Goal: Task Accomplishment & Management: Manage account settings

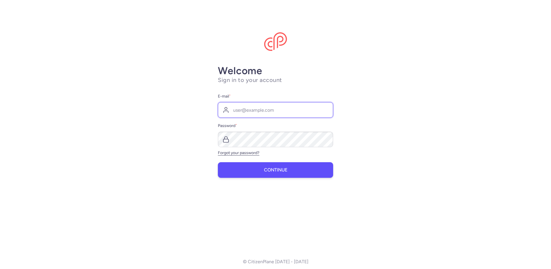
type input "[EMAIL_ADDRESS][DOMAIN_NAME]"
click at [266, 171] on span "Continue" at bounding box center [275, 169] width 23 height 5
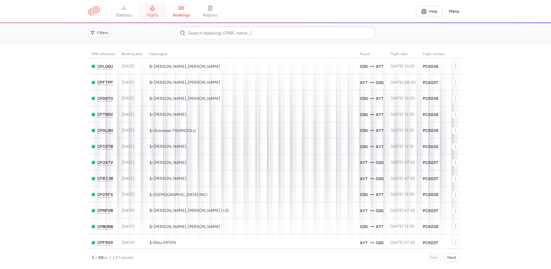
click at [155, 11] on link "flights" at bounding box center [152, 11] width 29 height 13
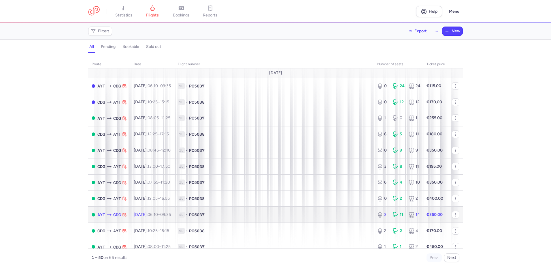
click at [243, 215] on span "1L • PC5037" at bounding box center [274, 215] width 193 height 6
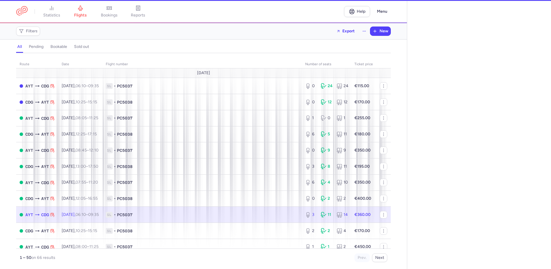
select select "hours"
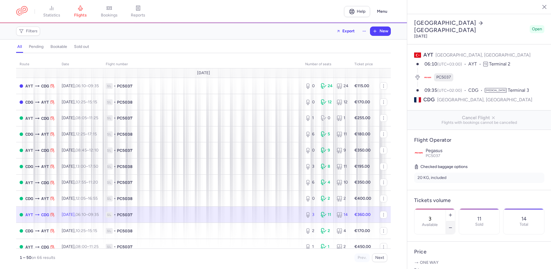
click at [453, 225] on icon "button" at bounding box center [450, 227] width 5 height 5
type input "2"
click at [436, 257] on span "Save changes" at bounding box center [433, 257] width 29 height 5
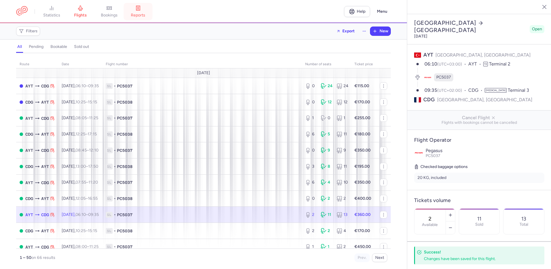
click at [141, 9] on icon at bounding box center [138, 8] width 6 height 6
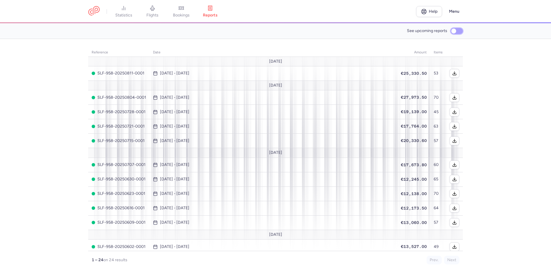
click at [452, 29] on input "See upcoming reports" at bounding box center [457, 31] width 12 height 6
checkbox input "true"
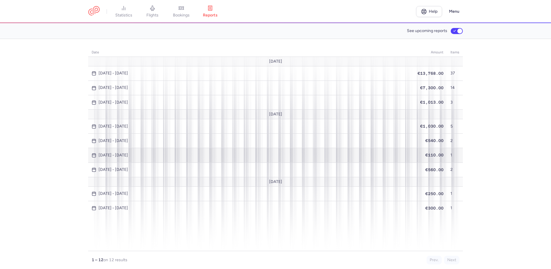
drag, startPoint x: 155, startPoint y: 11, endPoint x: 252, endPoint y: 154, distance: 172.7
click at [155, 11] on link "flights" at bounding box center [152, 11] width 29 height 13
